Goal: Obtain resource: Download file/media

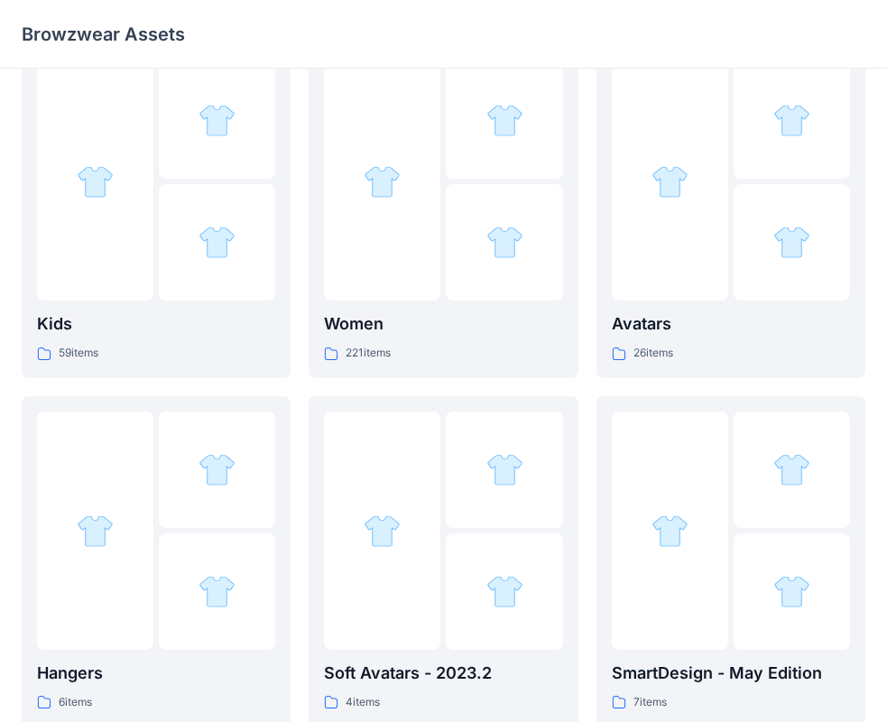
scroll to position [361, 0]
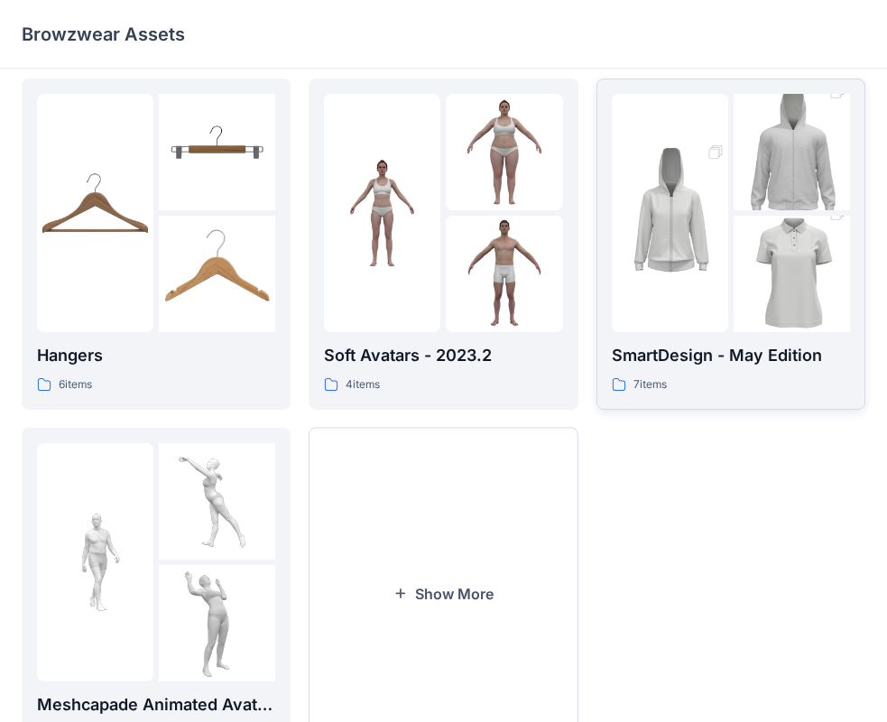
click at [733, 364] on p "SmartDesign - May Edition" at bounding box center [731, 355] width 238 height 25
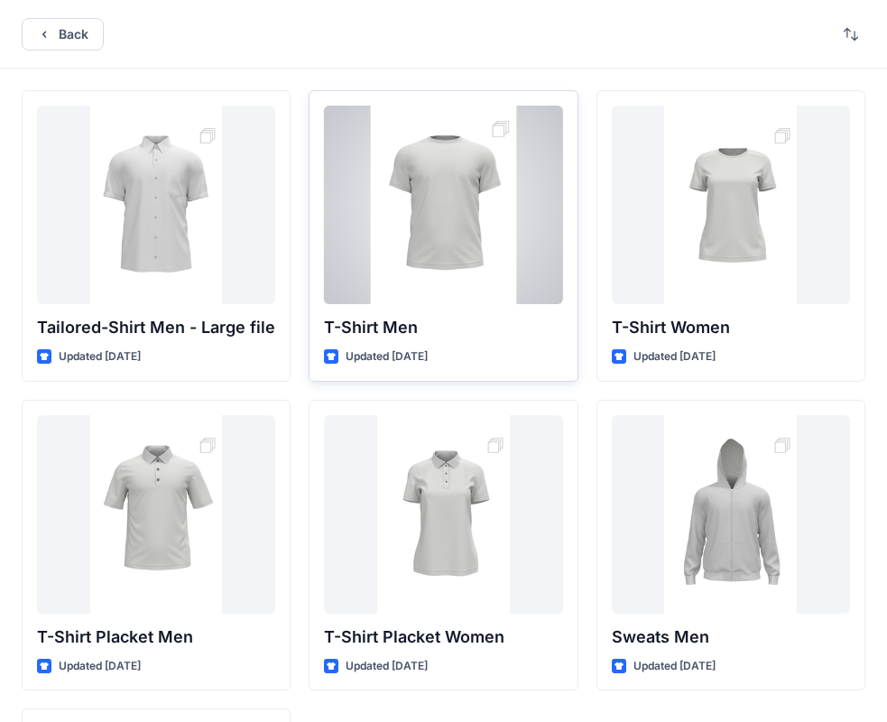
click at [460, 278] on div at bounding box center [443, 205] width 238 height 198
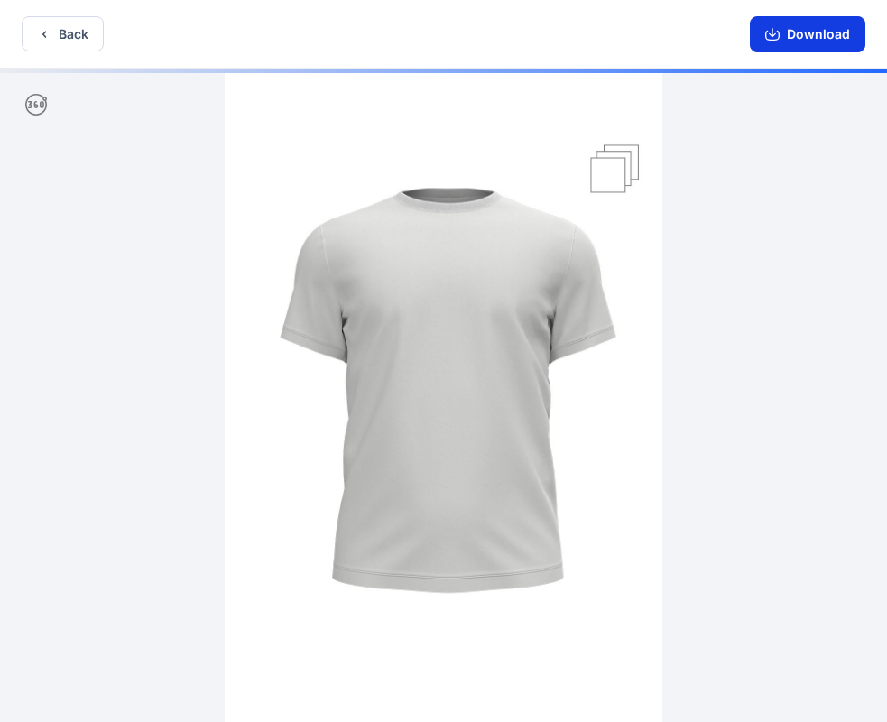
click at [829, 38] on button "Download" at bounding box center [807, 34] width 115 height 36
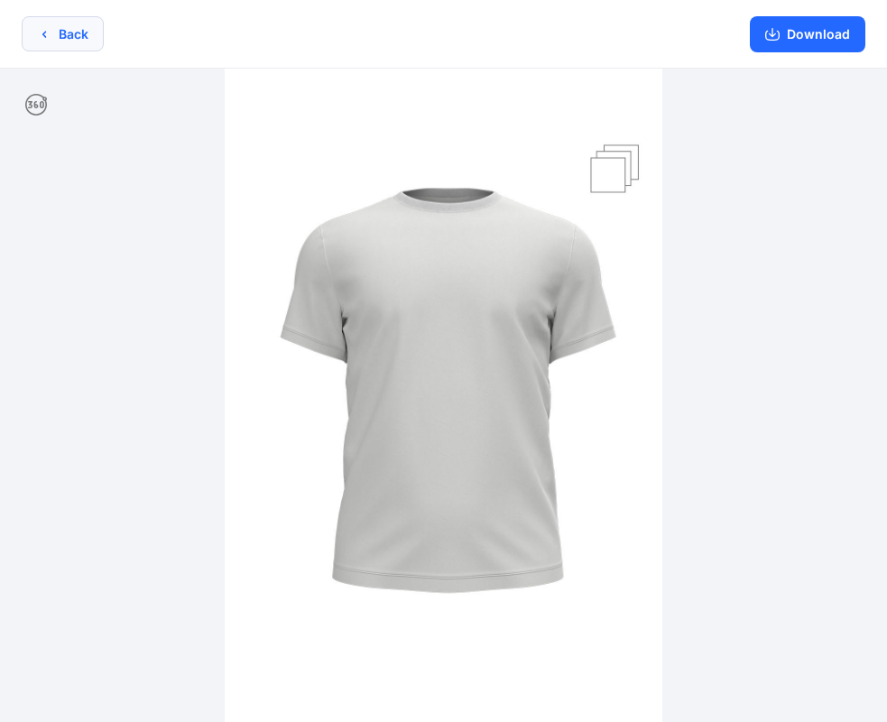
click at [87, 41] on button "Back" at bounding box center [63, 33] width 82 height 35
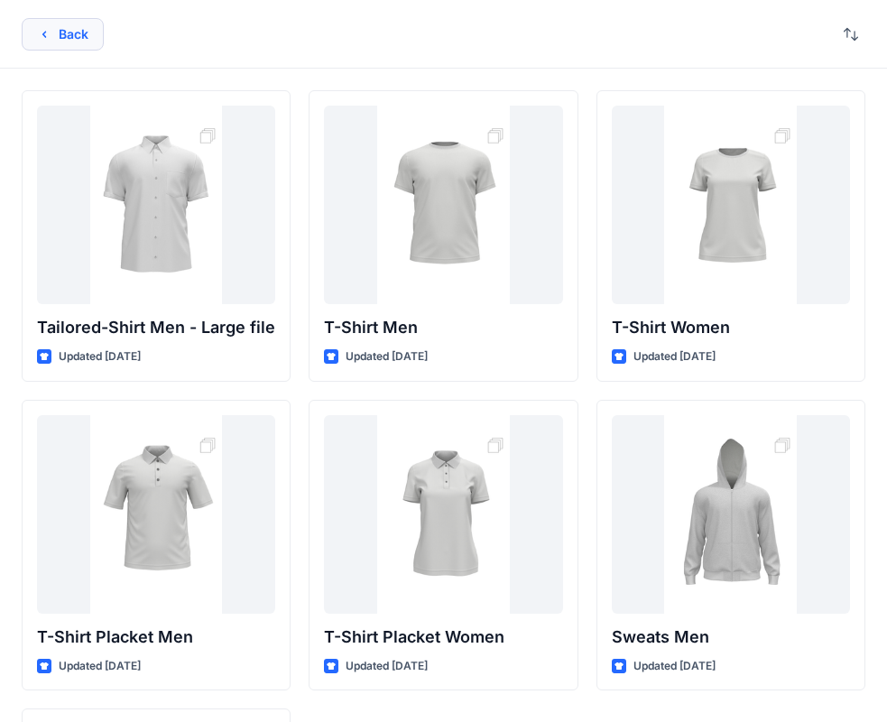
click at [66, 42] on button "Back" at bounding box center [63, 34] width 82 height 32
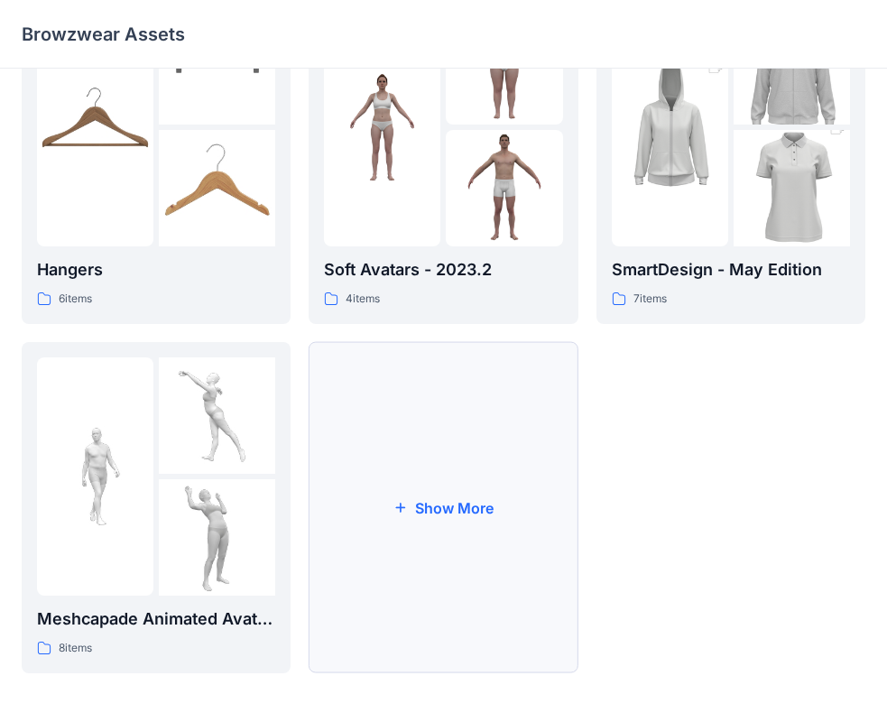
scroll to position [448, 0]
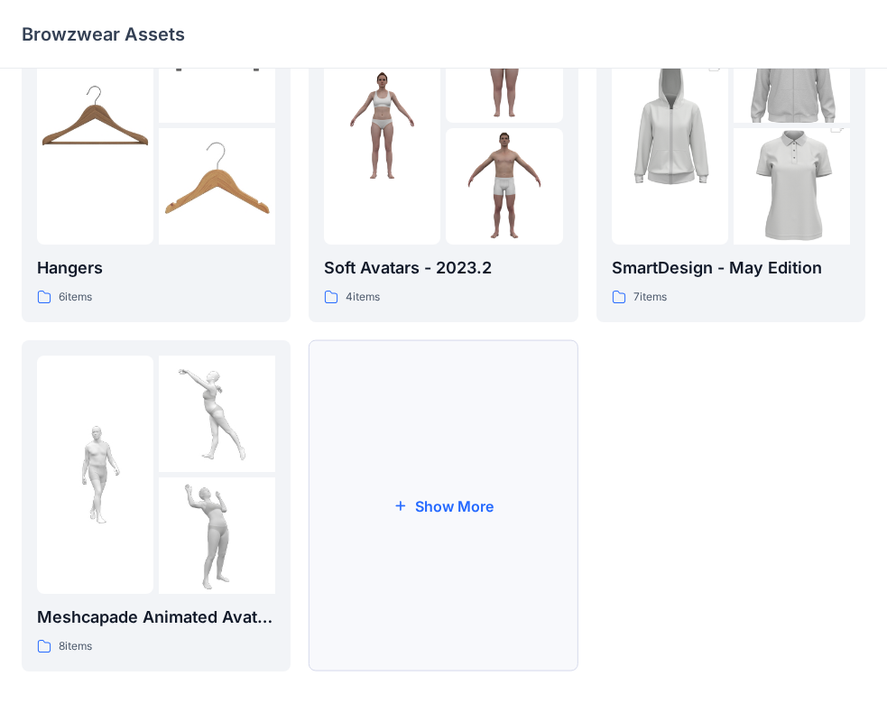
click at [514, 535] on button "Show More" at bounding box center [443, 505] width 269 height 331
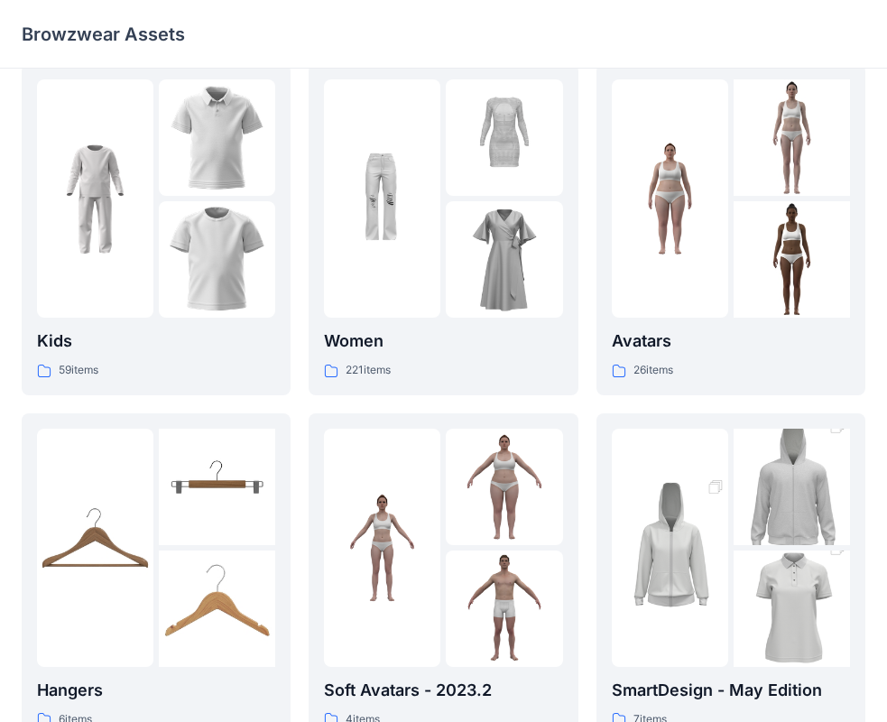
scroll to position [0, 0]
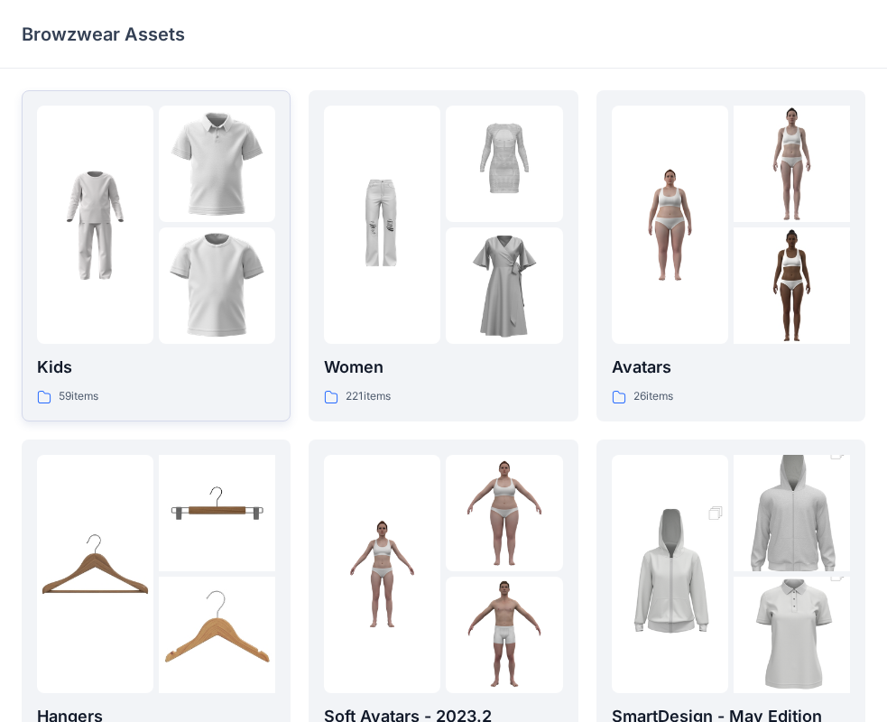
click at [137, 226] on img at bounding box center [95, 225] width 116 height 116
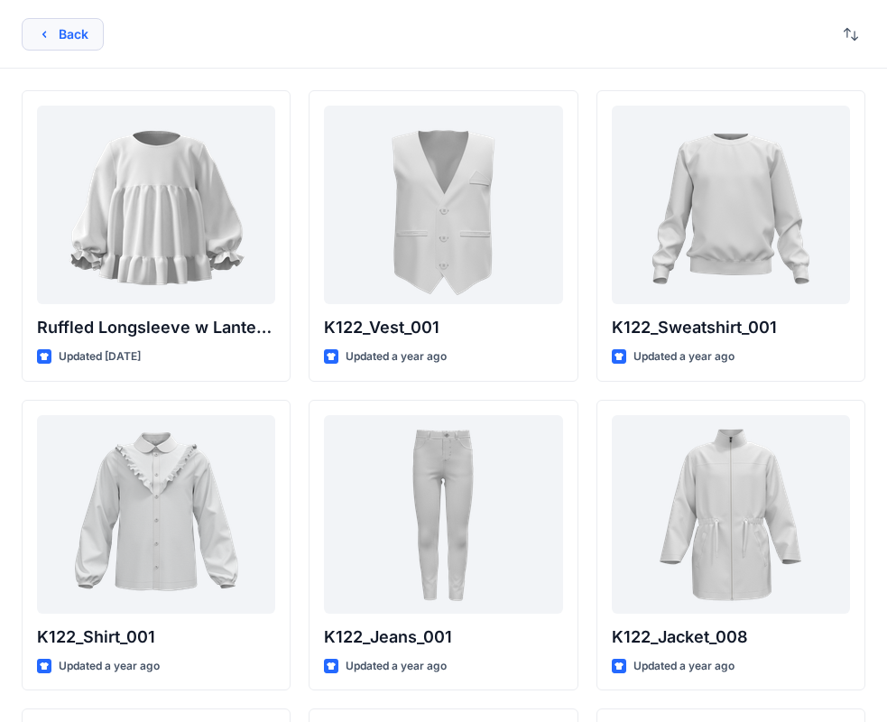
click at [54, 37] on button "Back" at bounding box center [63, 34] width 82 height 32
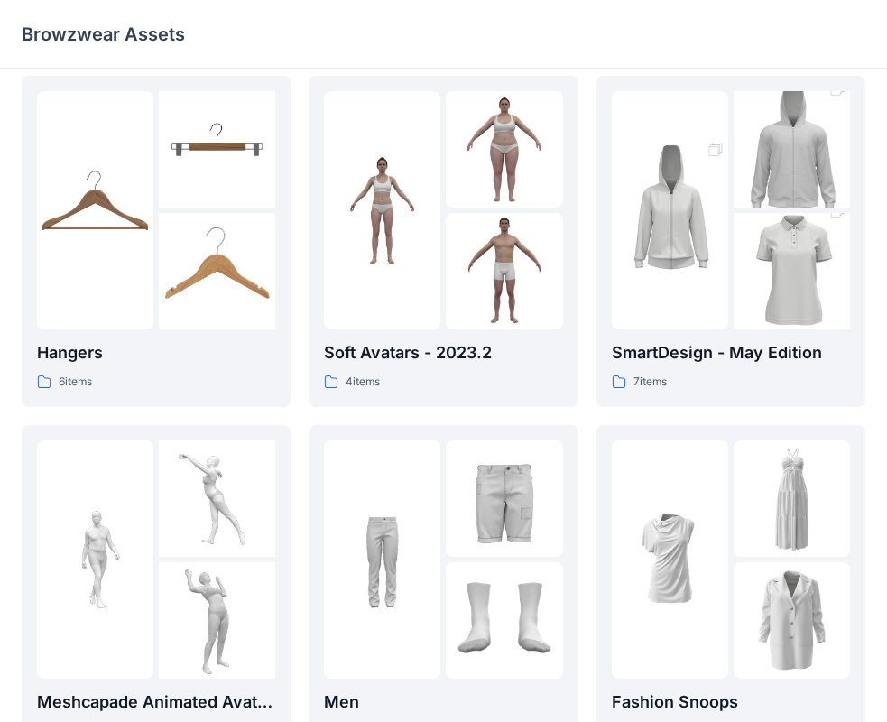
scroll to position [75, 0]
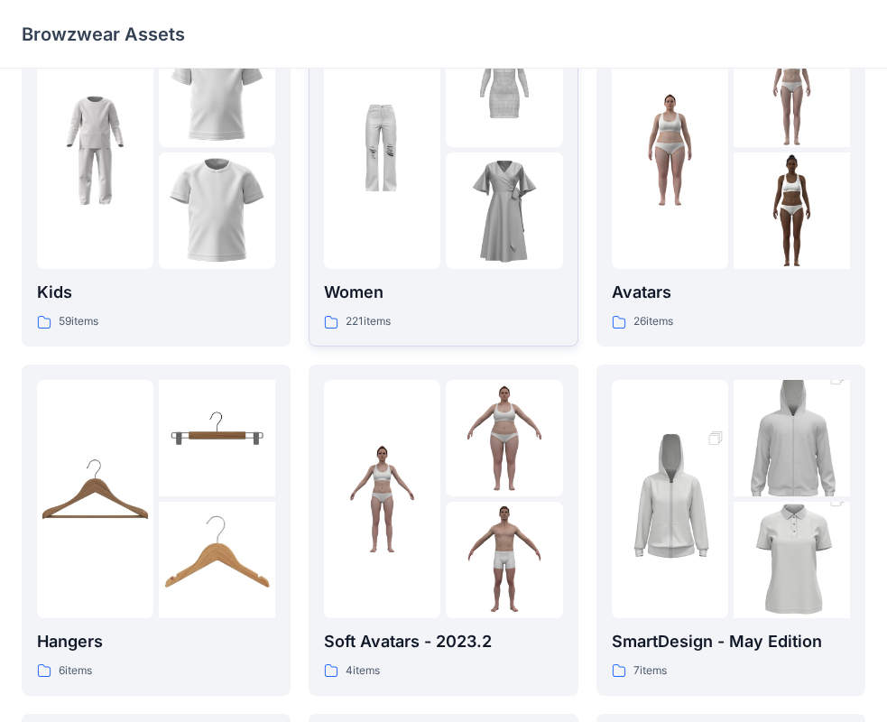
click at [404, 222] on div at bounding box center [382, 150] width 116 height 238
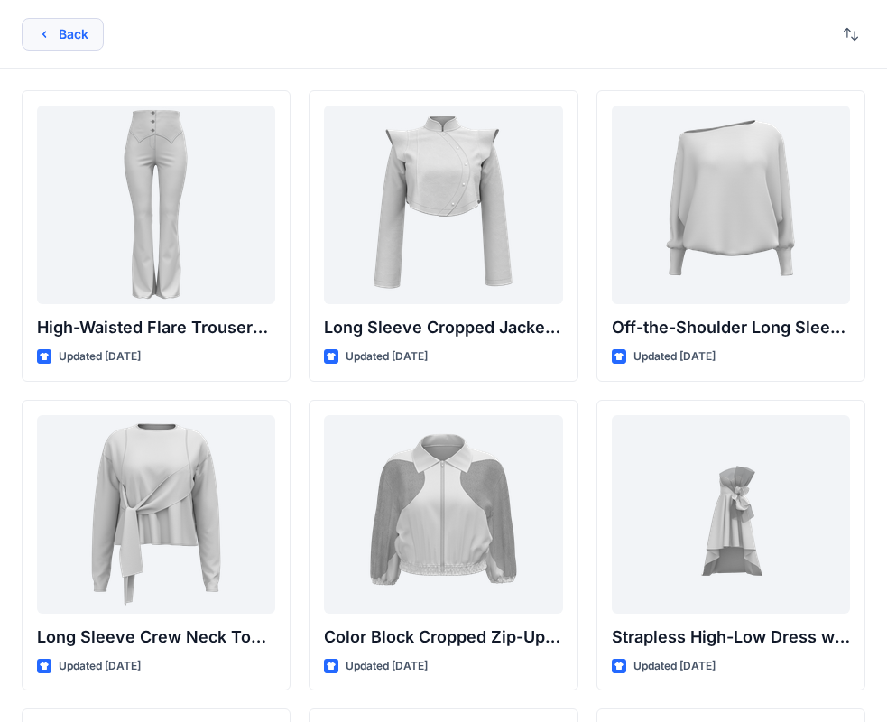
click at [86, 45] on button "Back" at bounding box center [63, 34] width 82 height 32
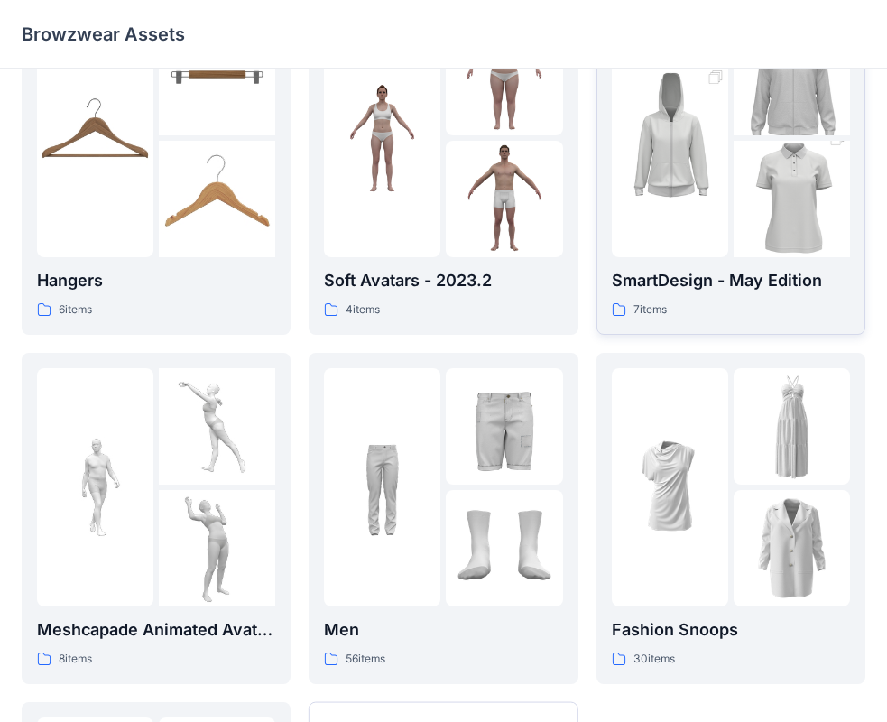
click at [736, 228] on img at bounding box center [791, 199] width 116 height 175
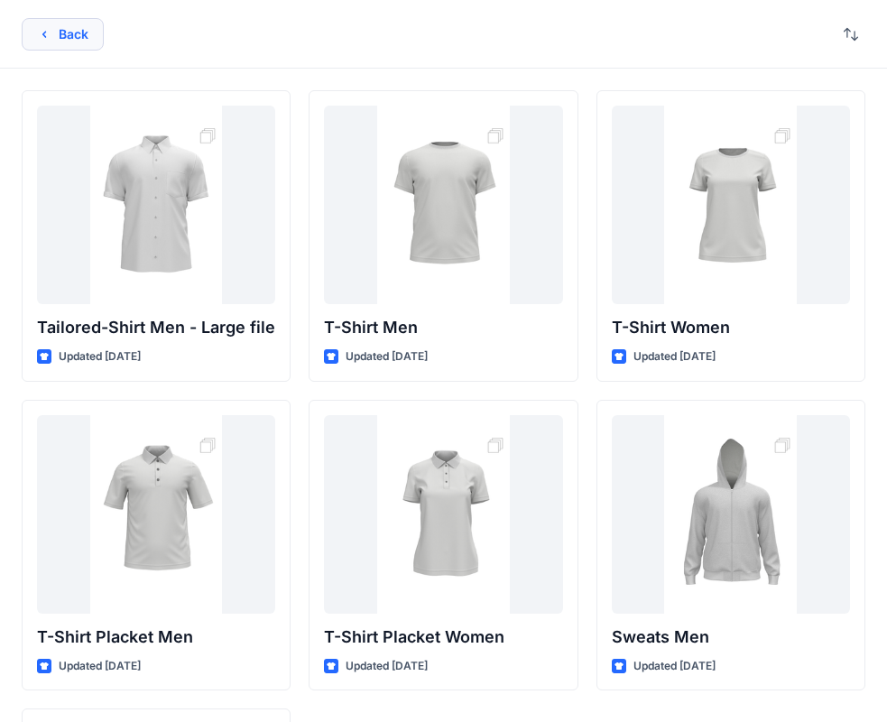
click at [68, 42] on button "Back" at bounding box center [63, 34] width 82 height 32
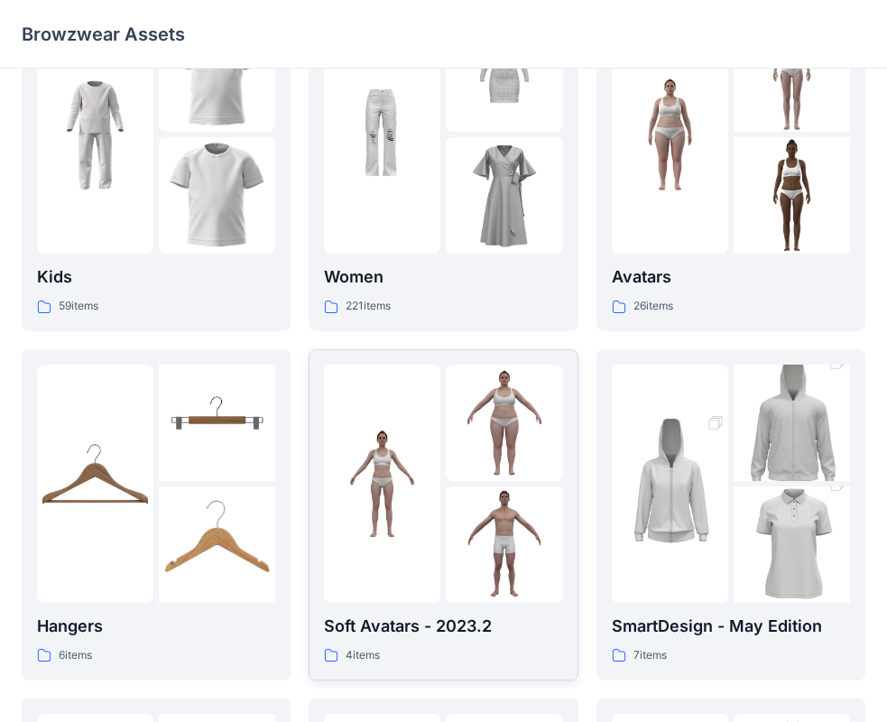
scroll to position [75, 0]
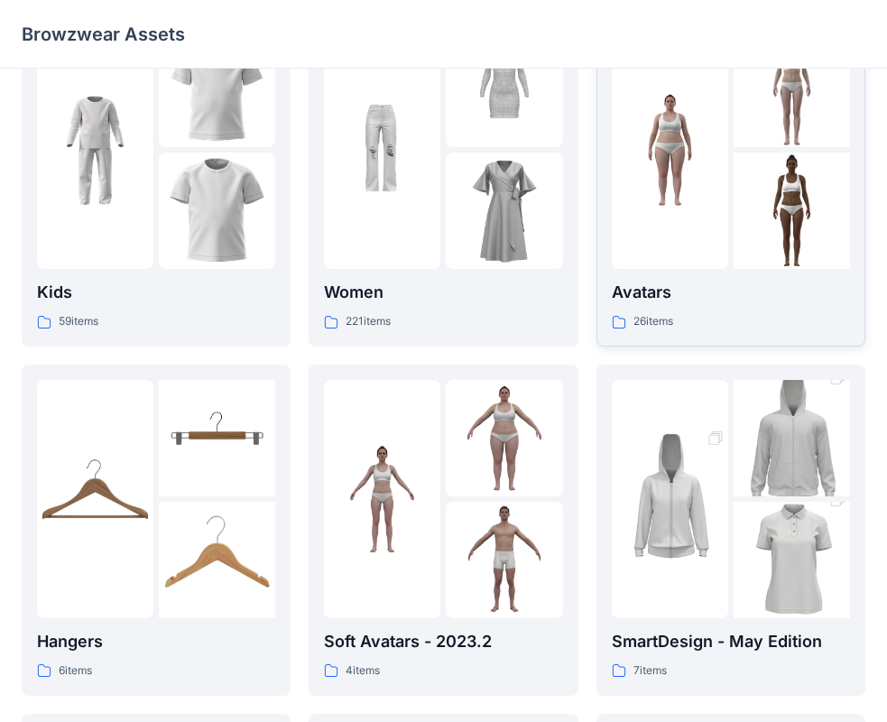
click at [664, 261] on div at bounding box center [670, 150] width 116 height 238
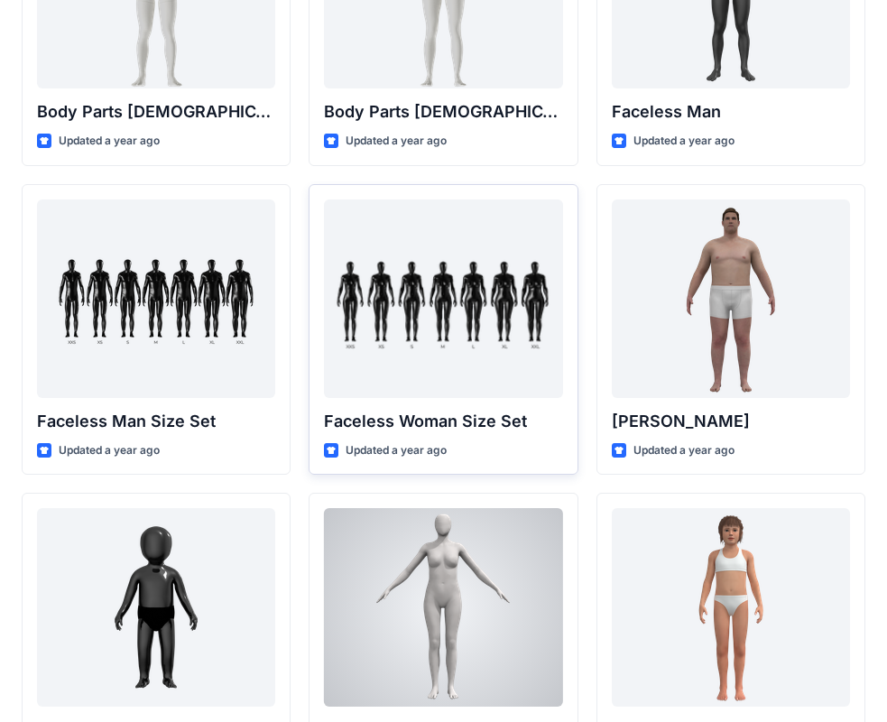
scroll to position [763, 0]
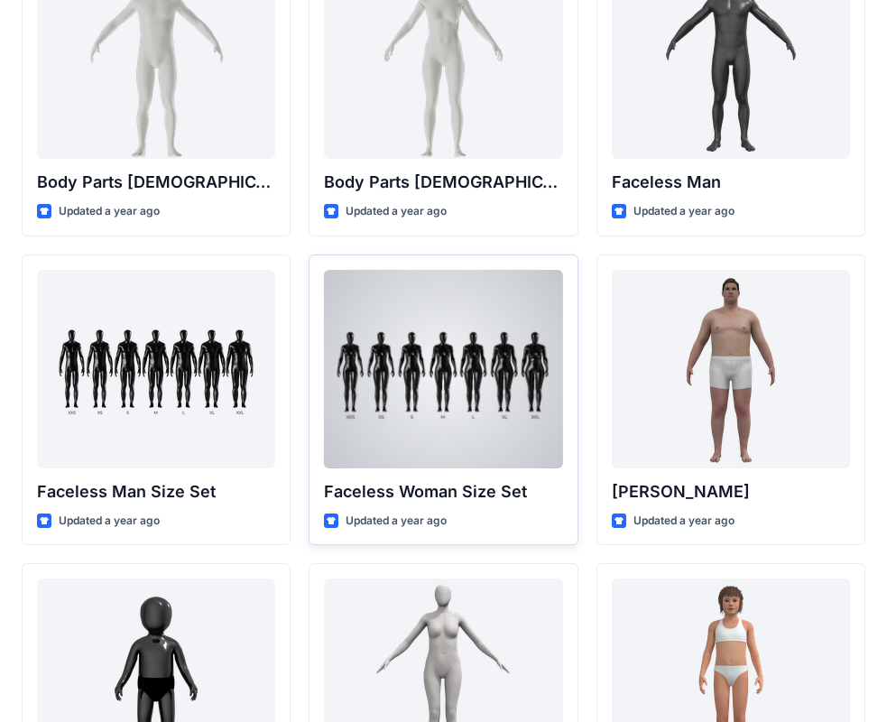
click at [454, 351] on div at bounding box center [443, 369] width 238 height 198
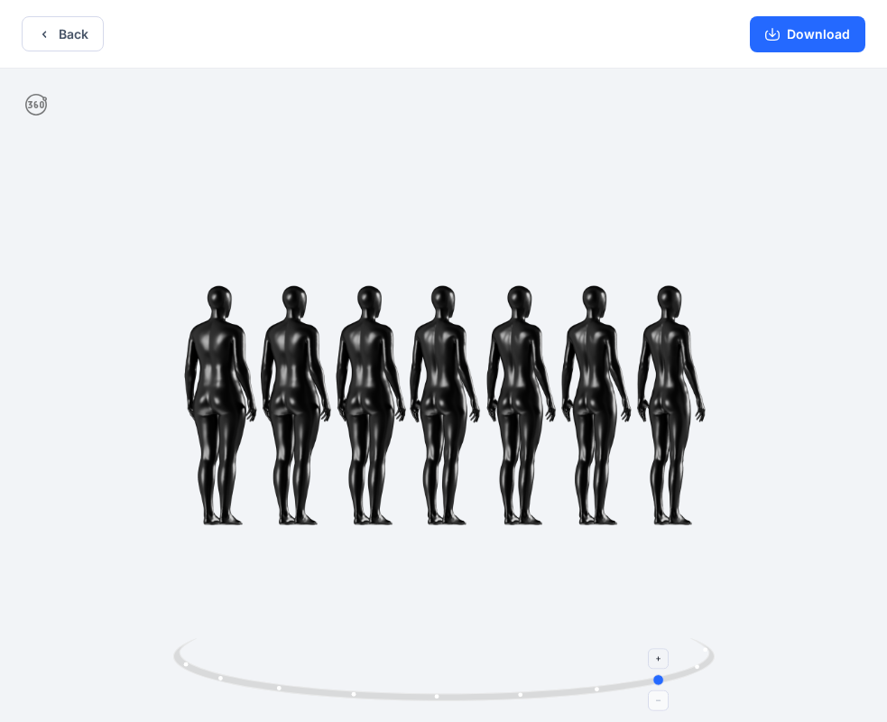
drag, startPoint x: 502, startPoint y: 689, endPoint x: 185, endPoint y: 696, distance: 316.8
click at [184, 697] on icon at bounding box center [446, 672] width 546 height 68
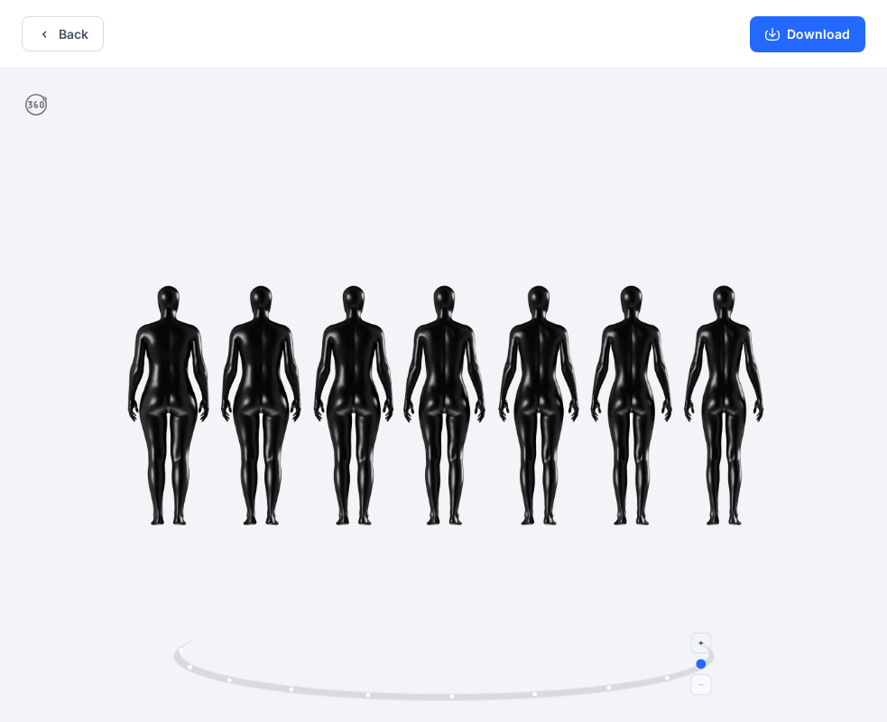
drag, startPoint x: 220, startPoint y: 673, endPoint x: 263, endPoint y: 678, distance: 42.6
click at [263, 678] on icon at bounding box center [446, 672] width 546 height 68
click at [69, 36] on button "Back" at bounding box center [63, 33] width 82 height 35
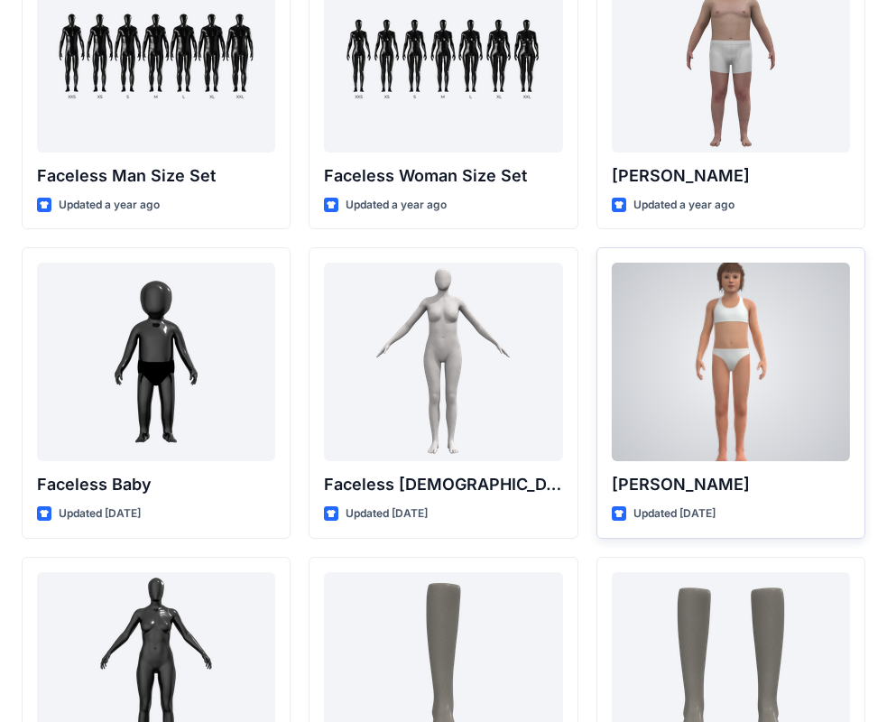
scroll to position [1305, 0]
